Goal: Transaction & Acquisition: Book appointment/travel/reservation

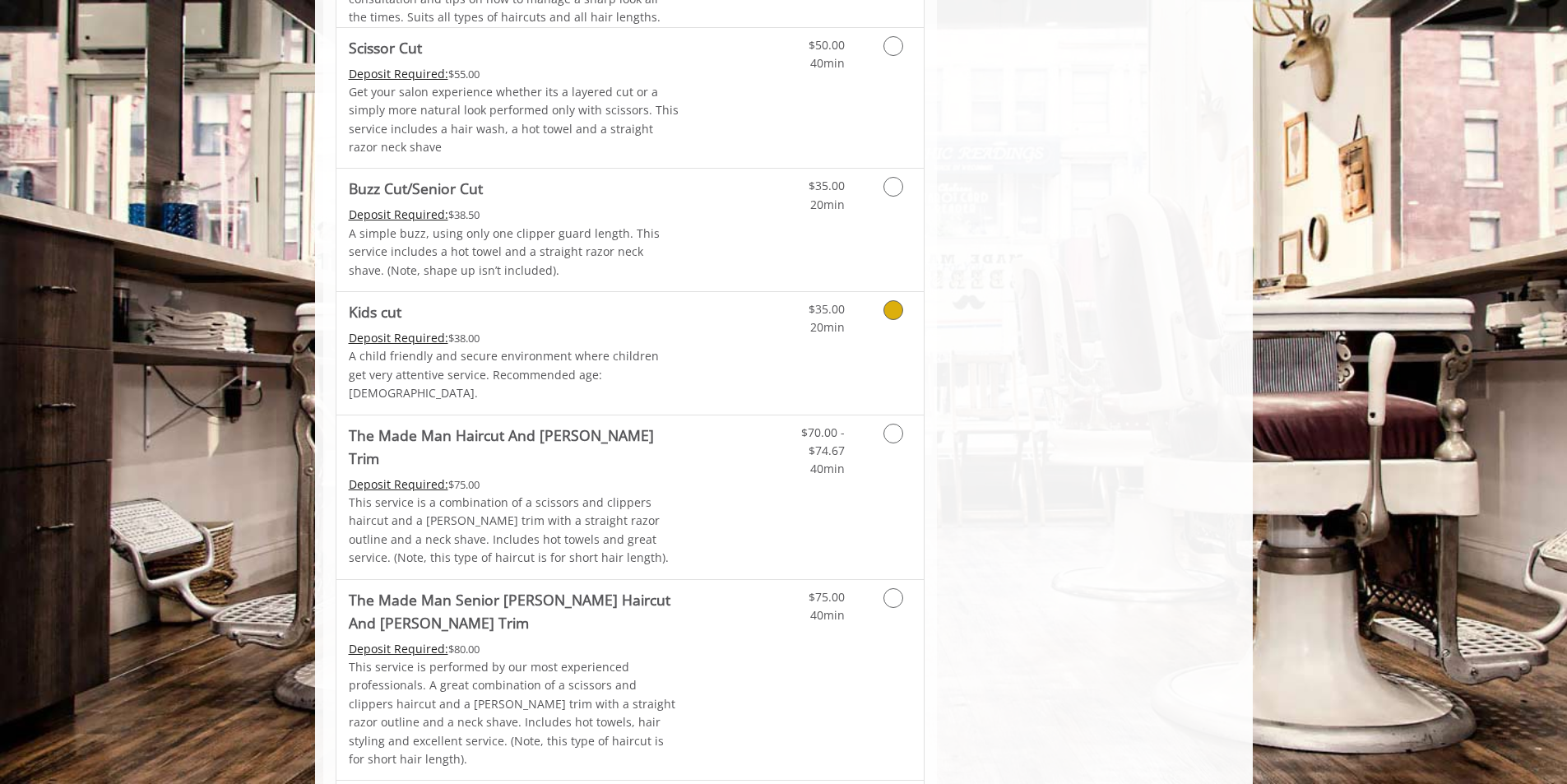
scroll to position [1069, 0]
click at [892, 421] on icon "Grooming services" at bounding box center [893, 431] width 19 height 19
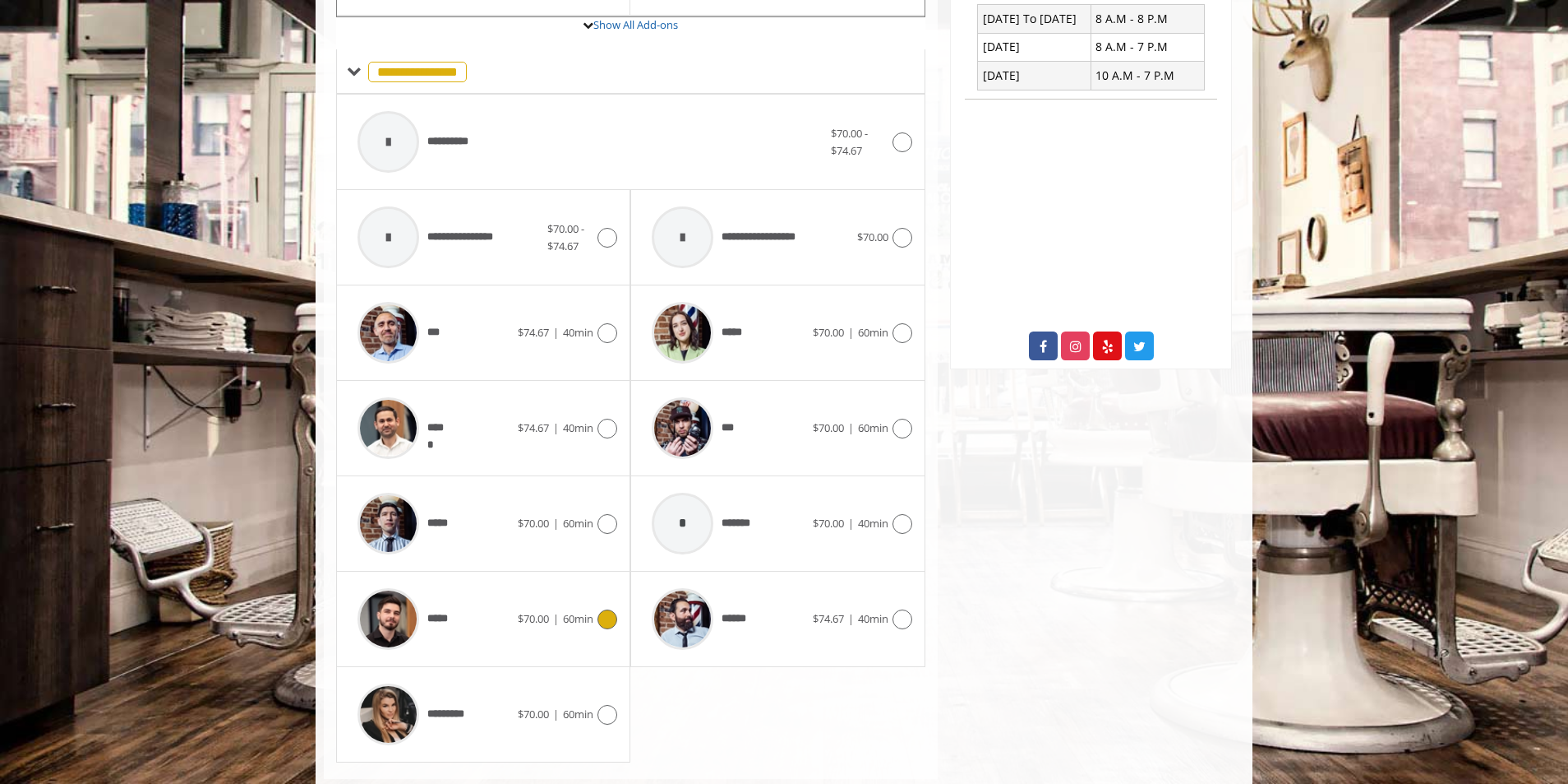
scroll to position [679, 0]
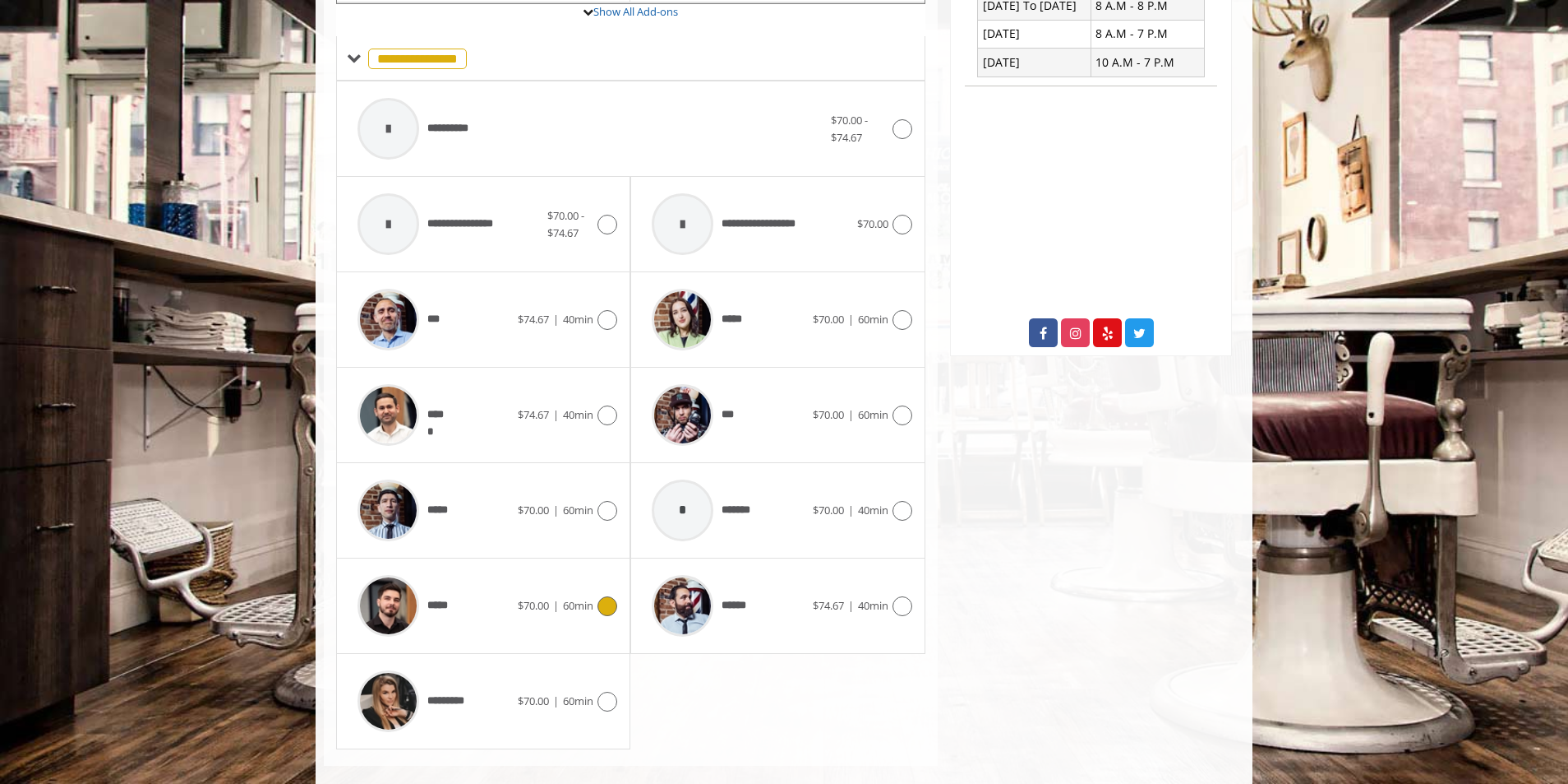
click at [606, 596] on icon at bounding box center [607, 606] width 19 height 19
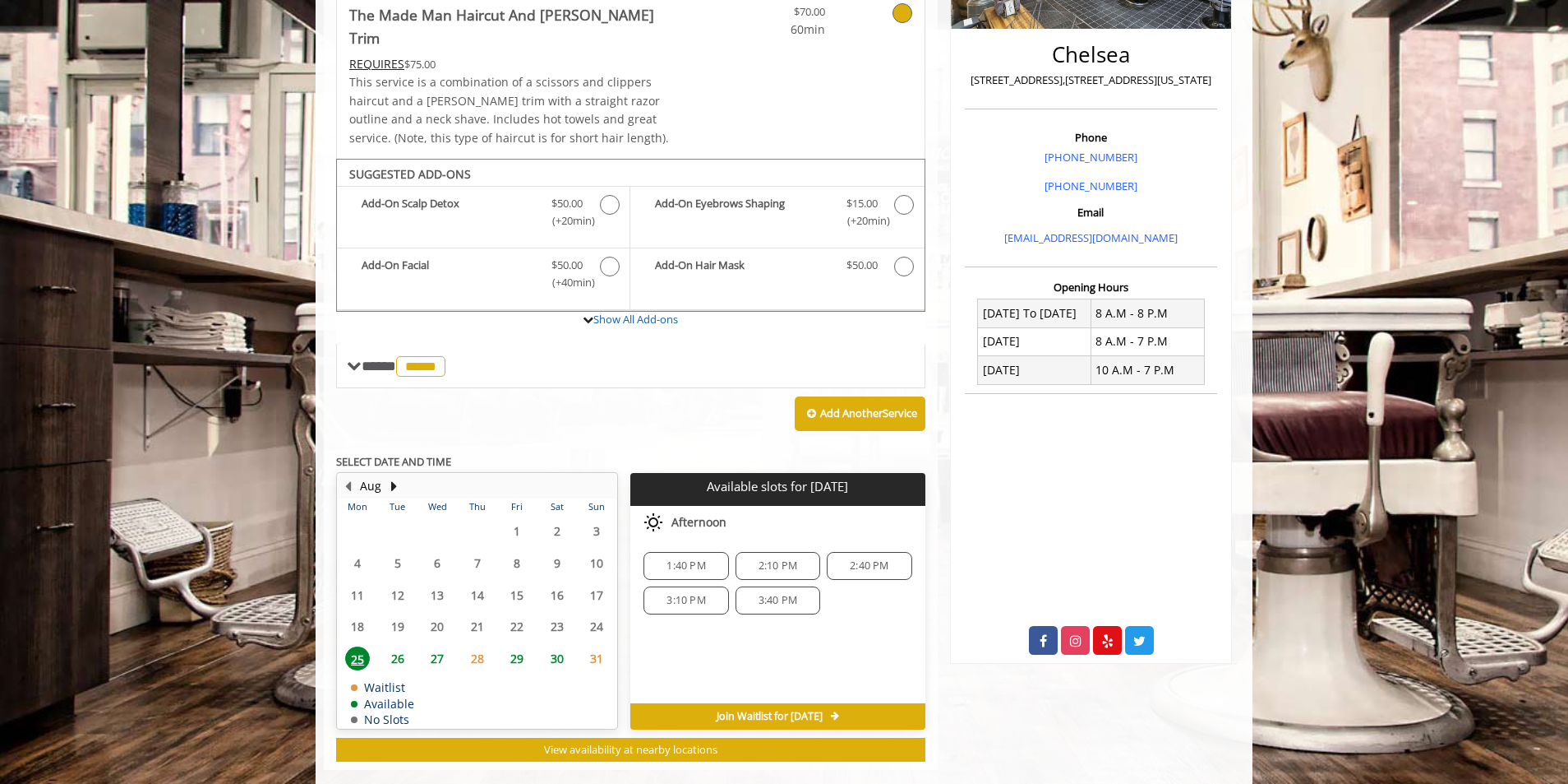
scroll to position [376, 0]
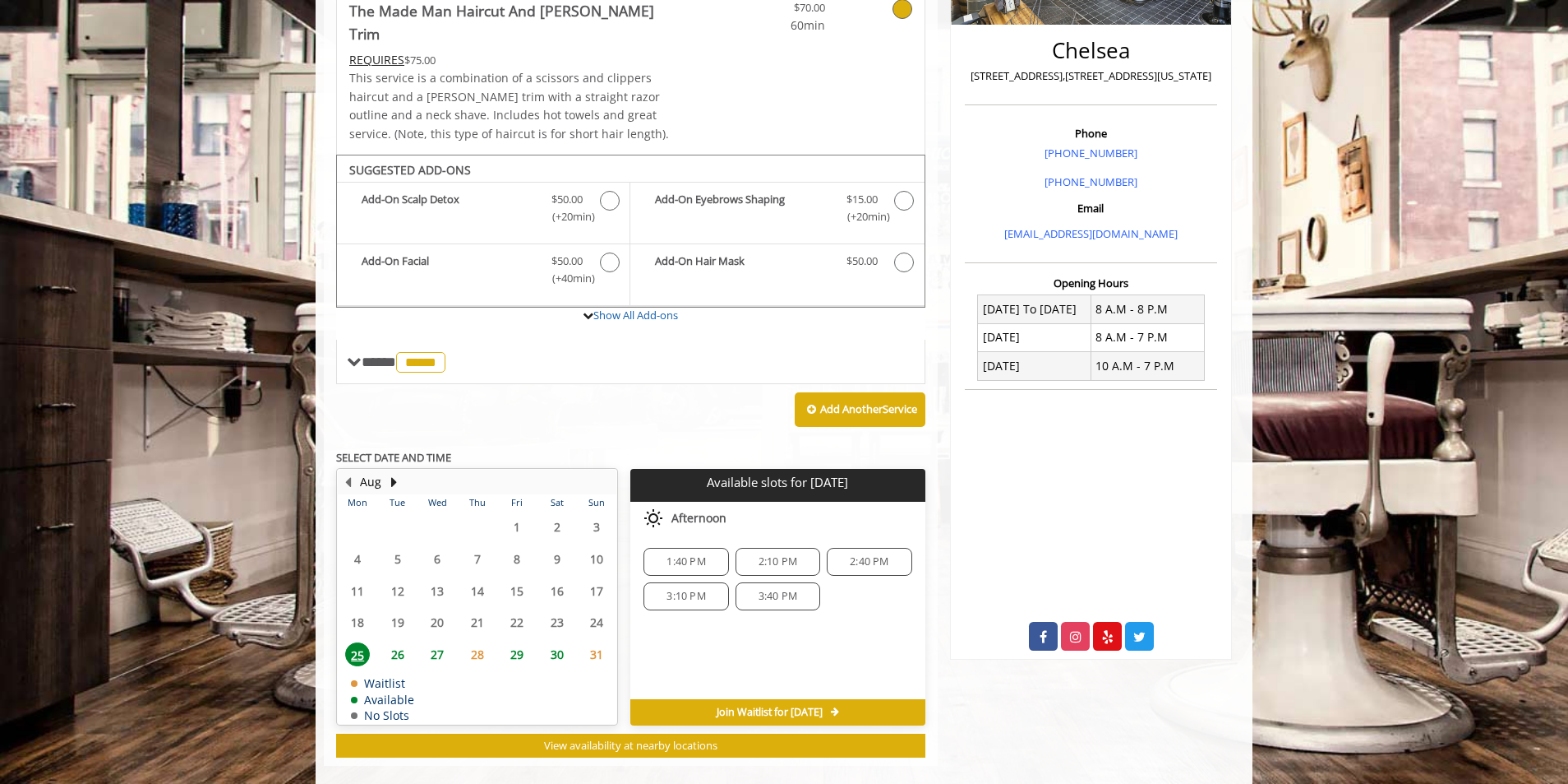
click at [397, 642] on span "26" at bounding box center [398, 653] width 25 height 24
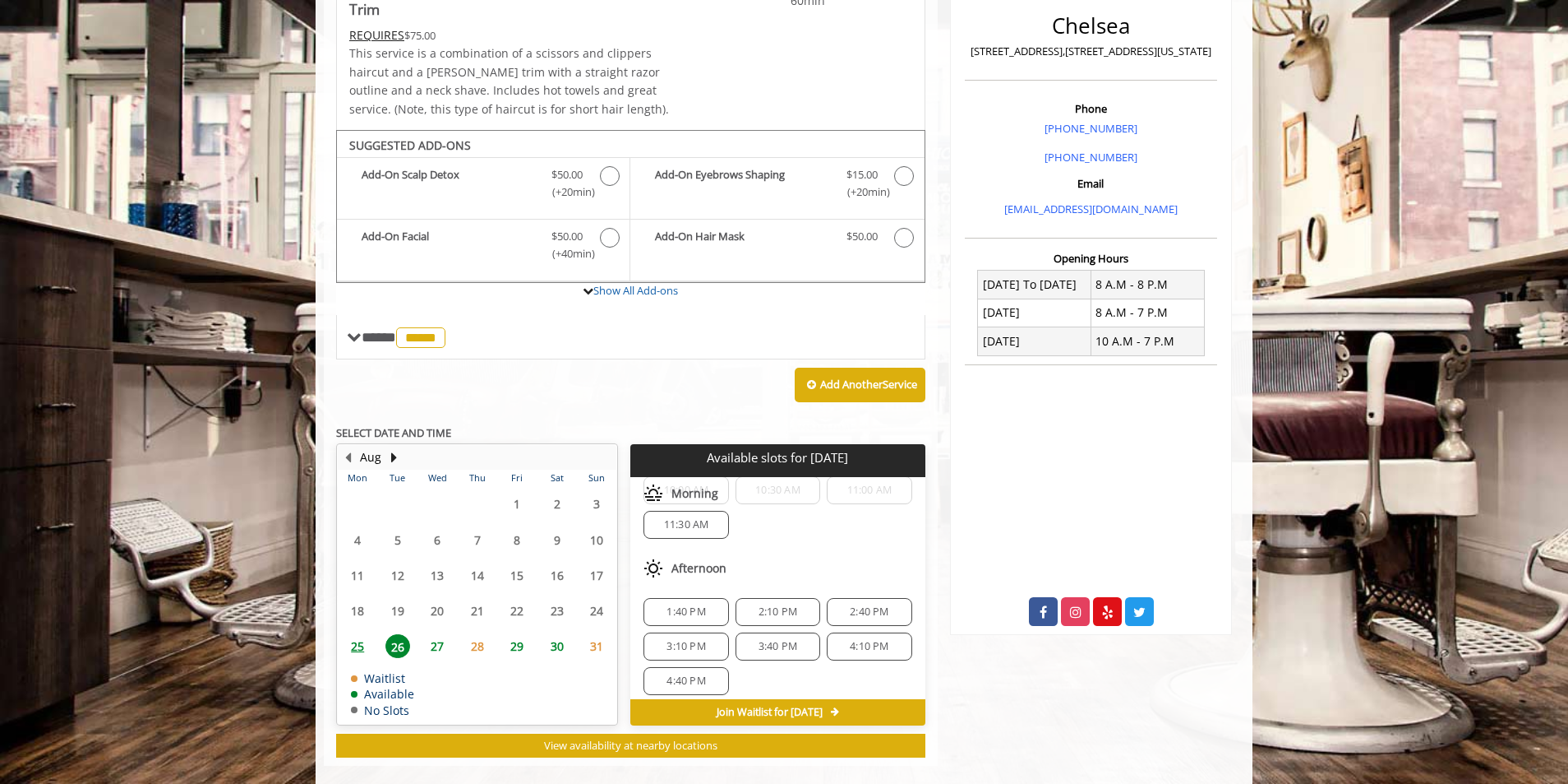
scroll to position [177, 0]
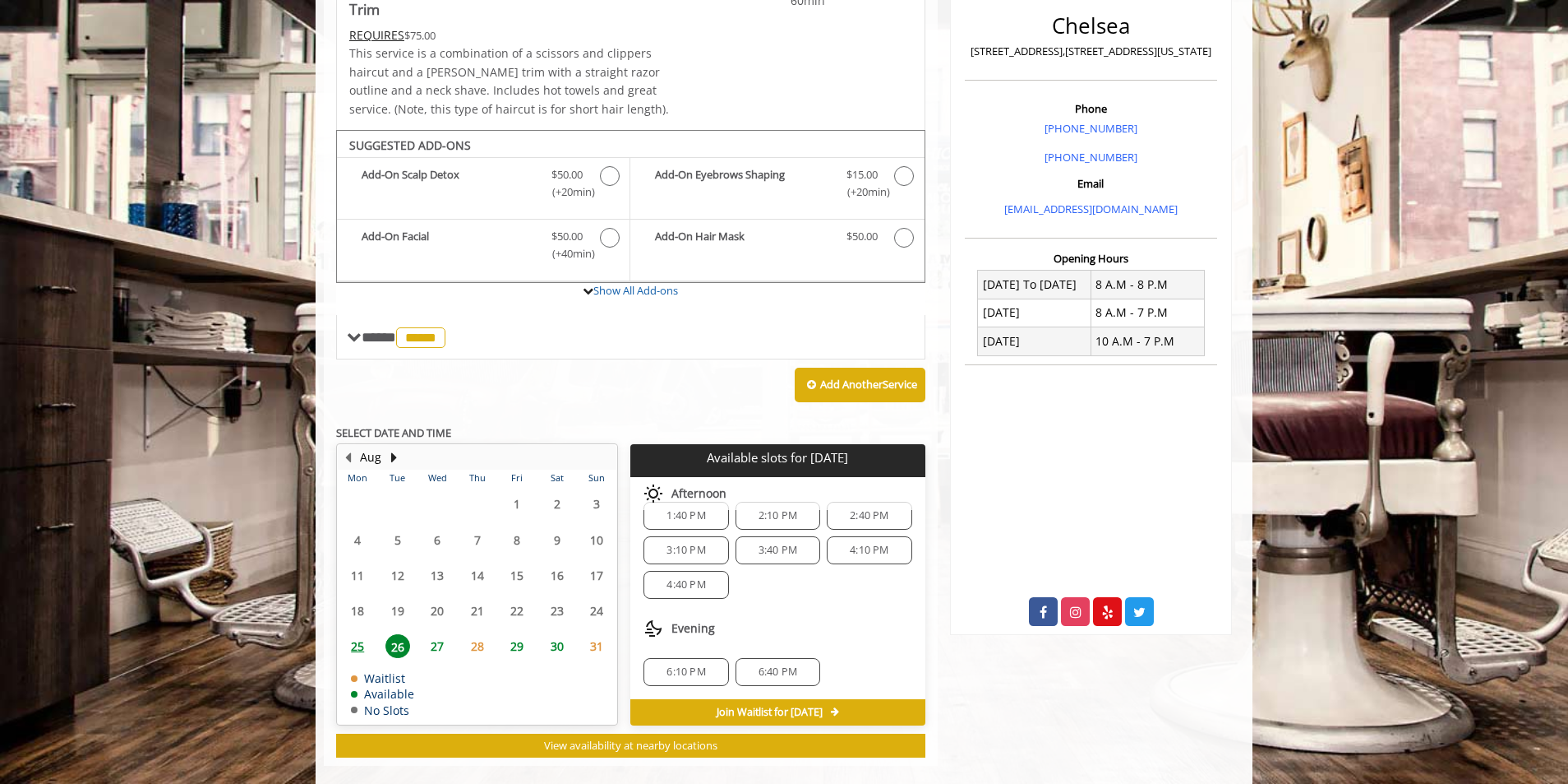
click at [439, 634] on span "27" at bounding box center [438, 645] width 25 height 24
click at [355, 634] on span "25" at bounding box center [357, 645] width 25 height 24
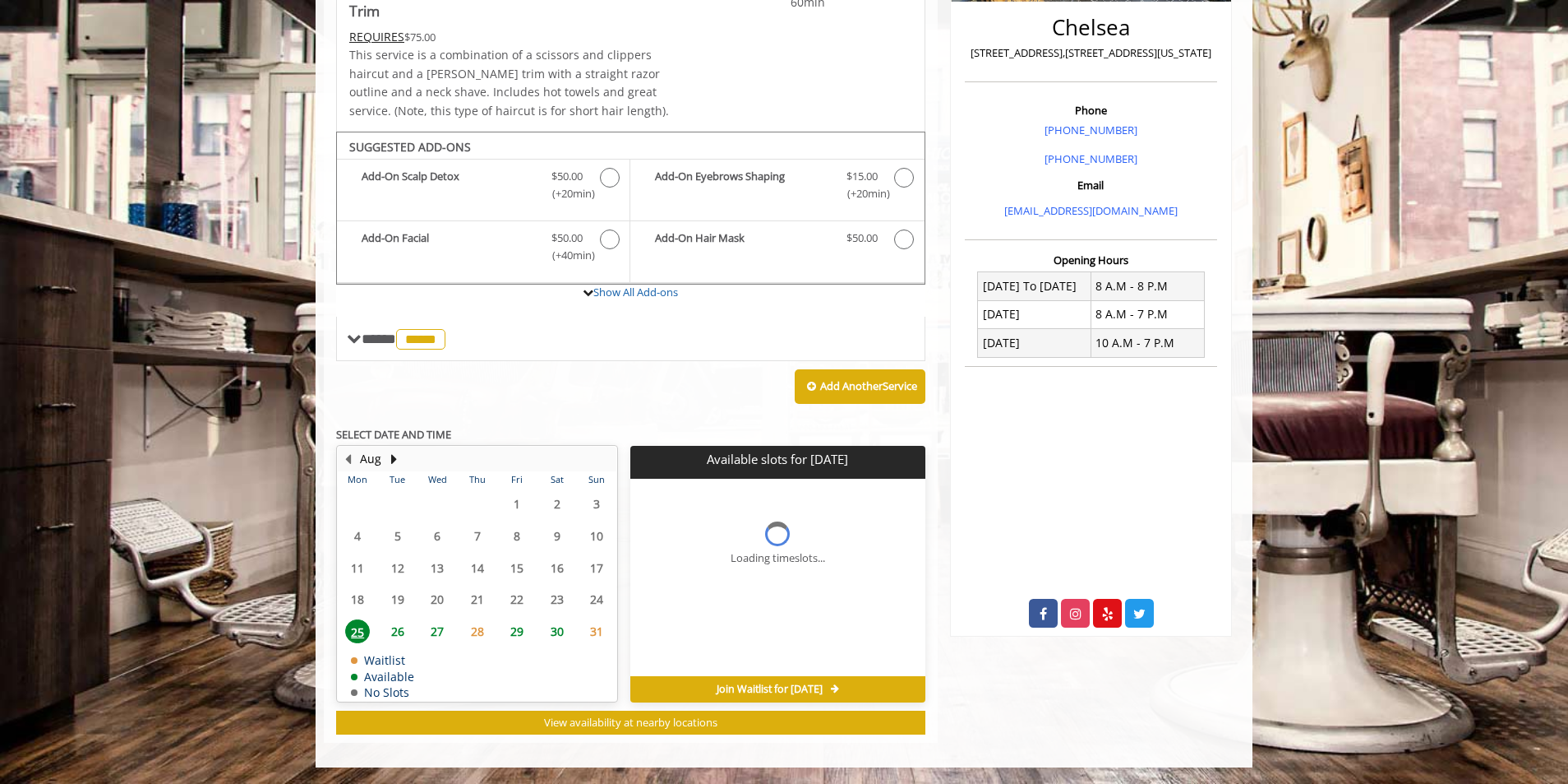
scroll to position [0, 0]
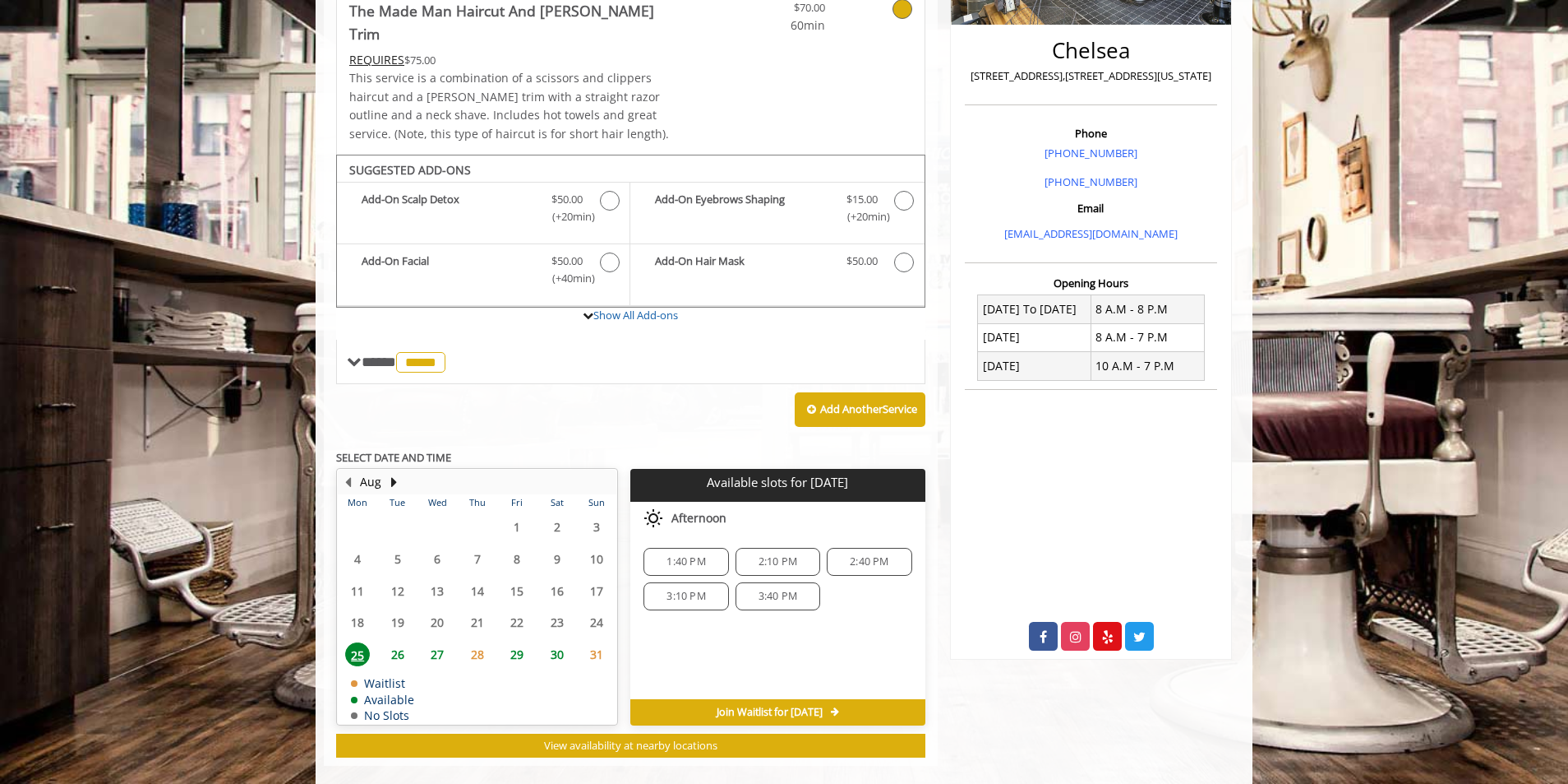
click at [806, 590] on span "3:40 PM" at bounding box center [777, 596] width 70 height 13
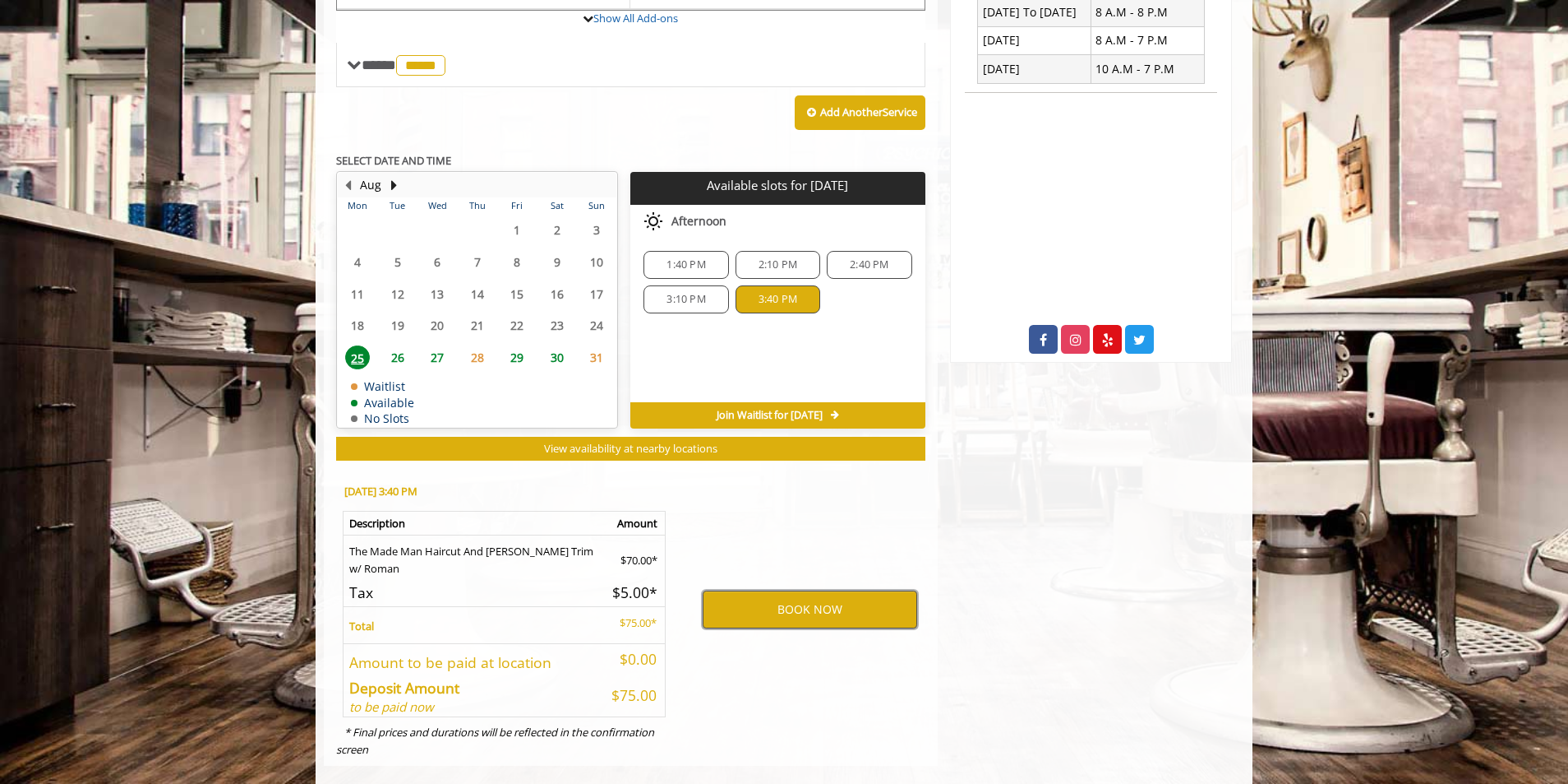
click at [799, 591] on button "BOOK NOW" at bounding box center [809, 609] width 214 height 38
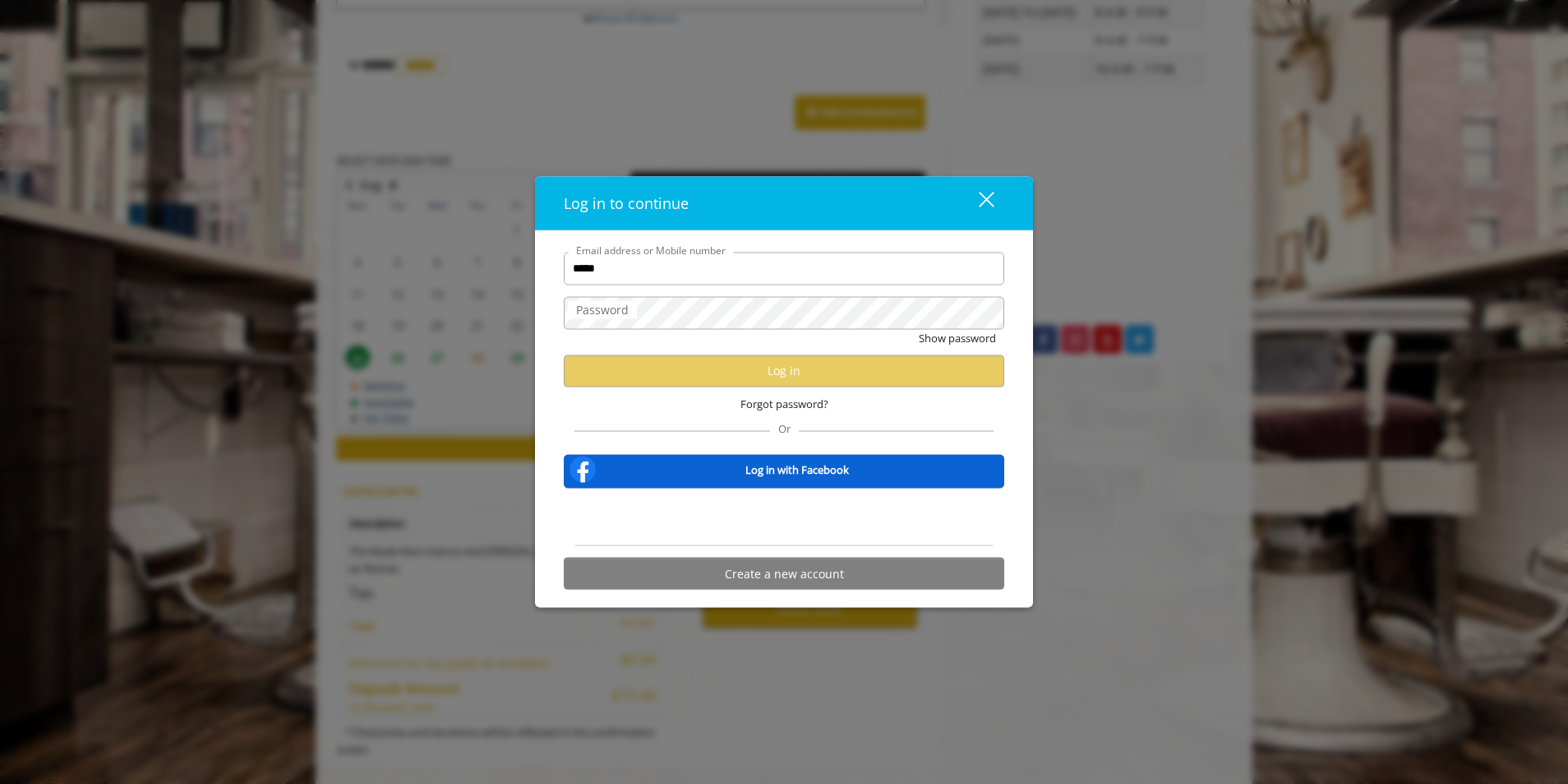
type input "**********"
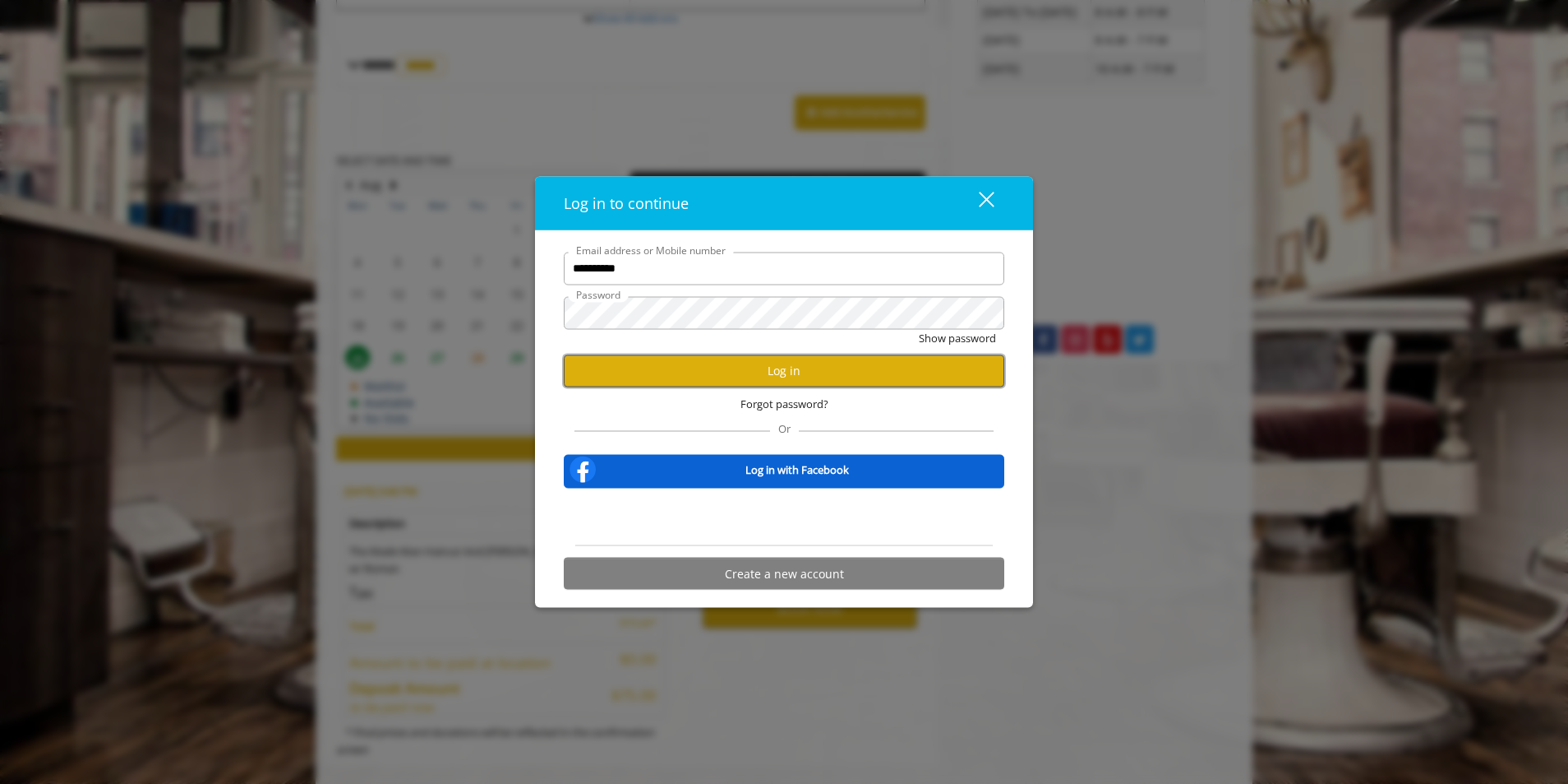
click at [763, 366] on button "Log in" at bounding box center [784, 370] width 440 height 32
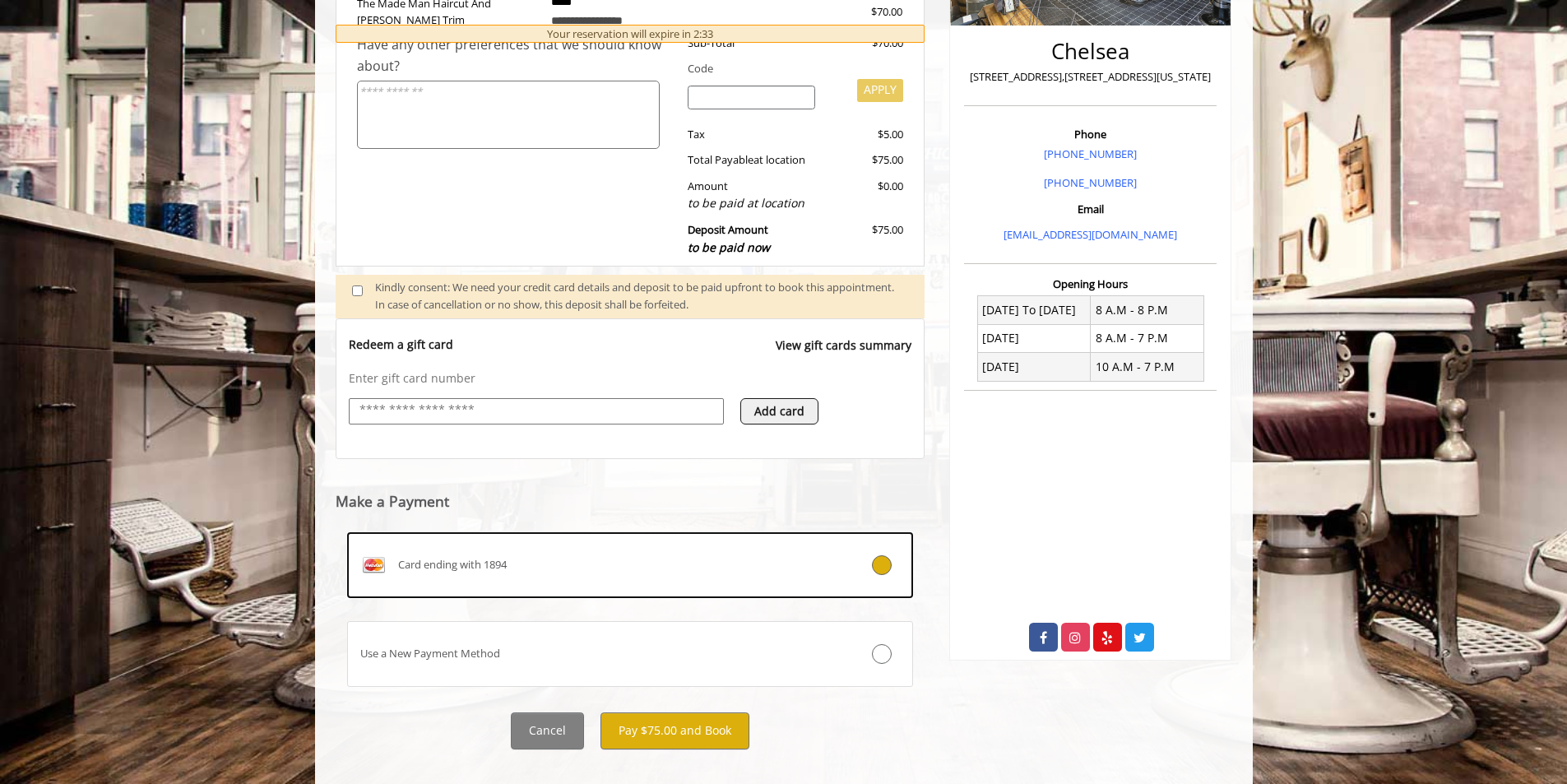
scroll to position [398, 0]
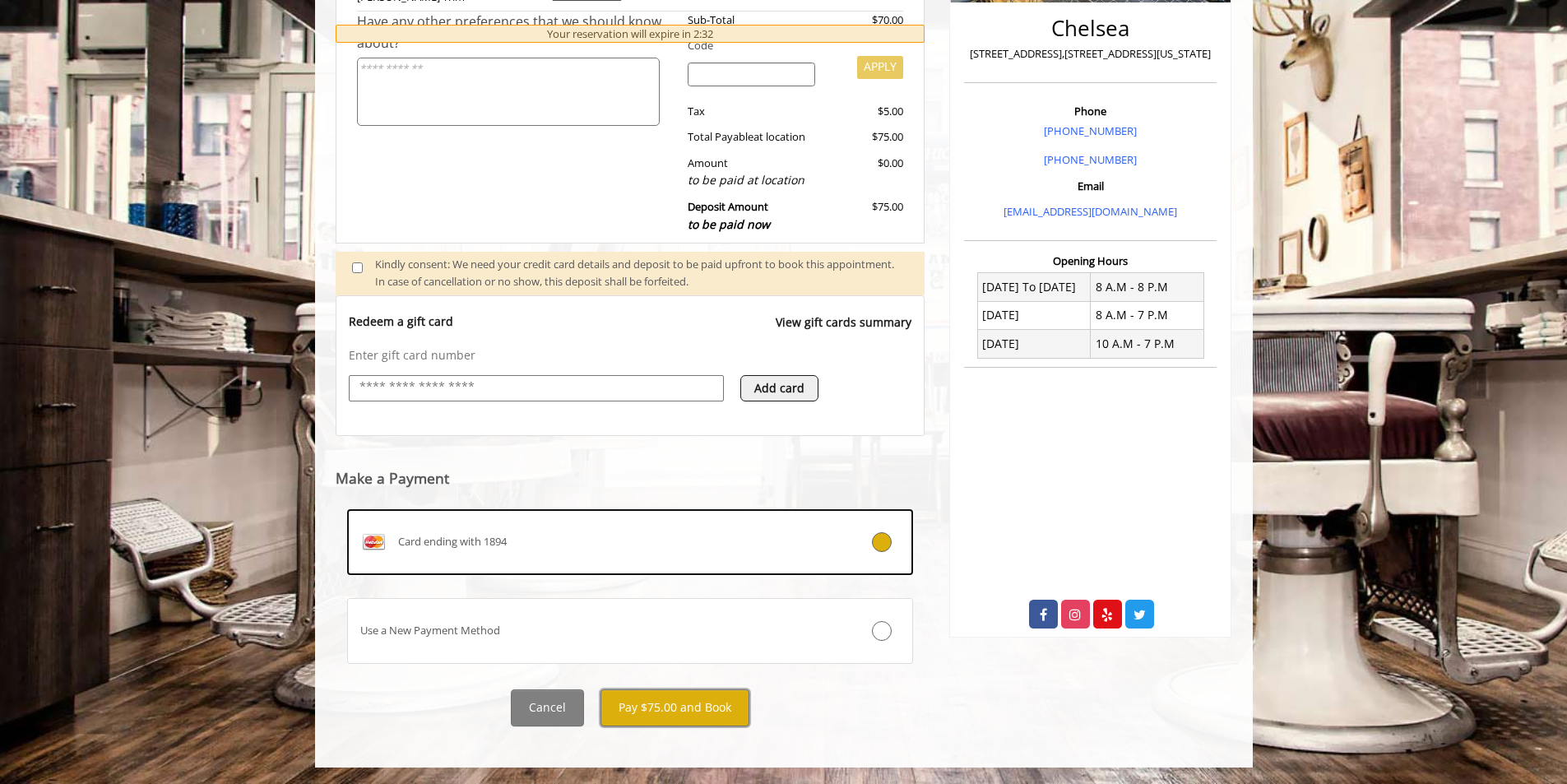
click at [683, 708] on button "Pay $75.00 and Book" at bounding box center [675, 708] width 149 height 37
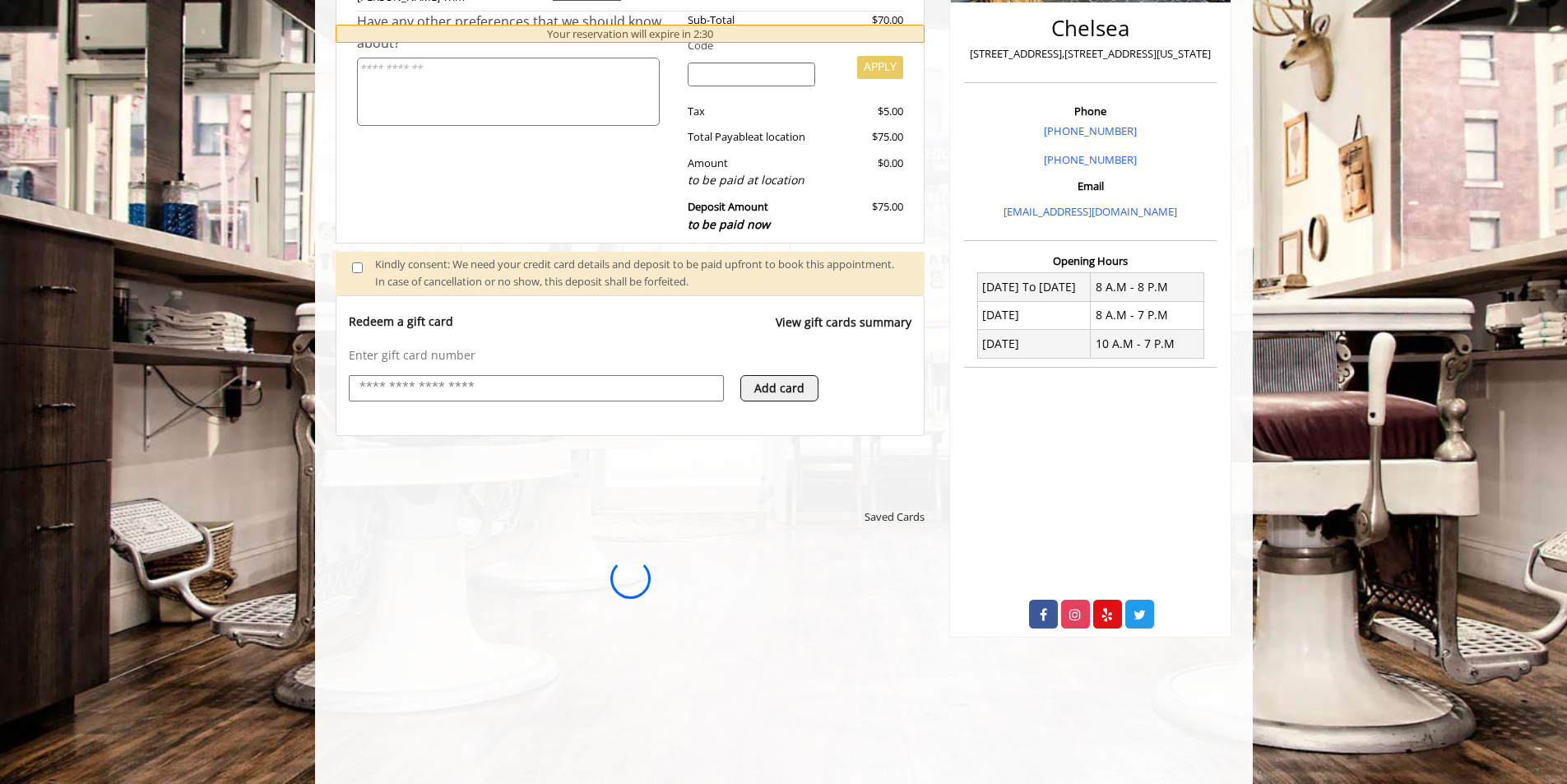
scroll to position [0, 0]
